Goal: Find specific page/section: Find specific page/section

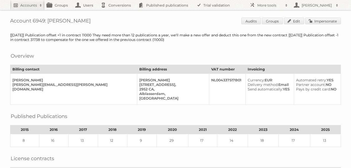
click at [25, 4] on h2 "Accounts" at bounding box center [28, 5] width 17 height 5
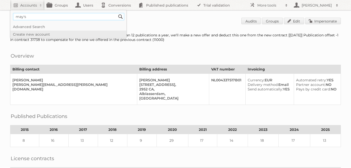
type input"] "may's zona"
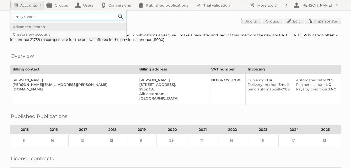
click at [117, 13] on input "Search" at bounding box center [121, 17] width 8 height 8
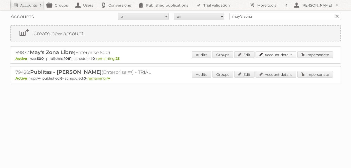
click at [285, 54] on link "Account details" at bounding box center [275, 54] width 41 height 7
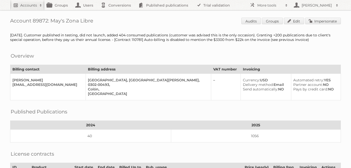
click at [24, 2] on link "Accounts" at bounding box center [27, 5] width 34 height 10
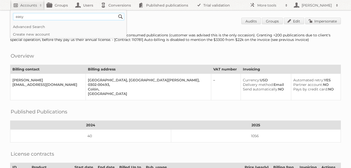
type input"] "easy colombia"
click at [117, 13] on input "Search" at bounding box center [121, 17] width 8 height 8
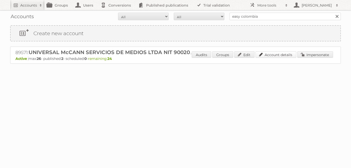
click at [282, 55] on link "Account details" at bounding box center [275, 54] width 41 height 7
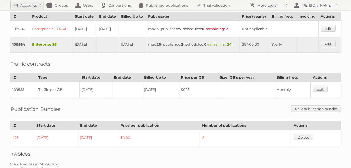
scroll to position [179, 0]
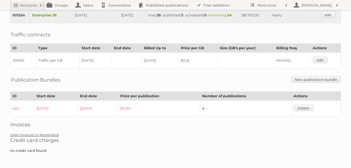
click at [43, 135] on link "View Invoices in Moneybird" at bounding box center [34, 135] width 48 height 5
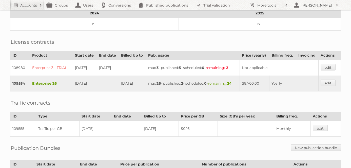
scroll to position [109, 0]
